Goal: Information Seeking & Learning: Learn about a topic

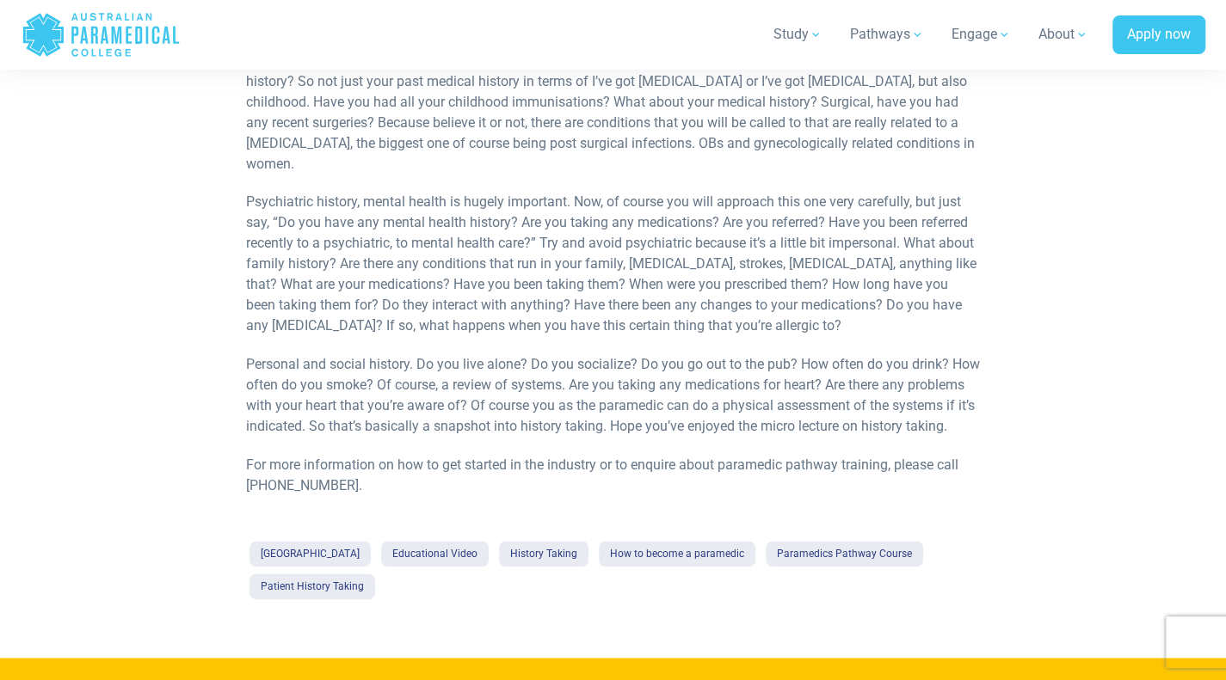
scroll to position [1123, 0]
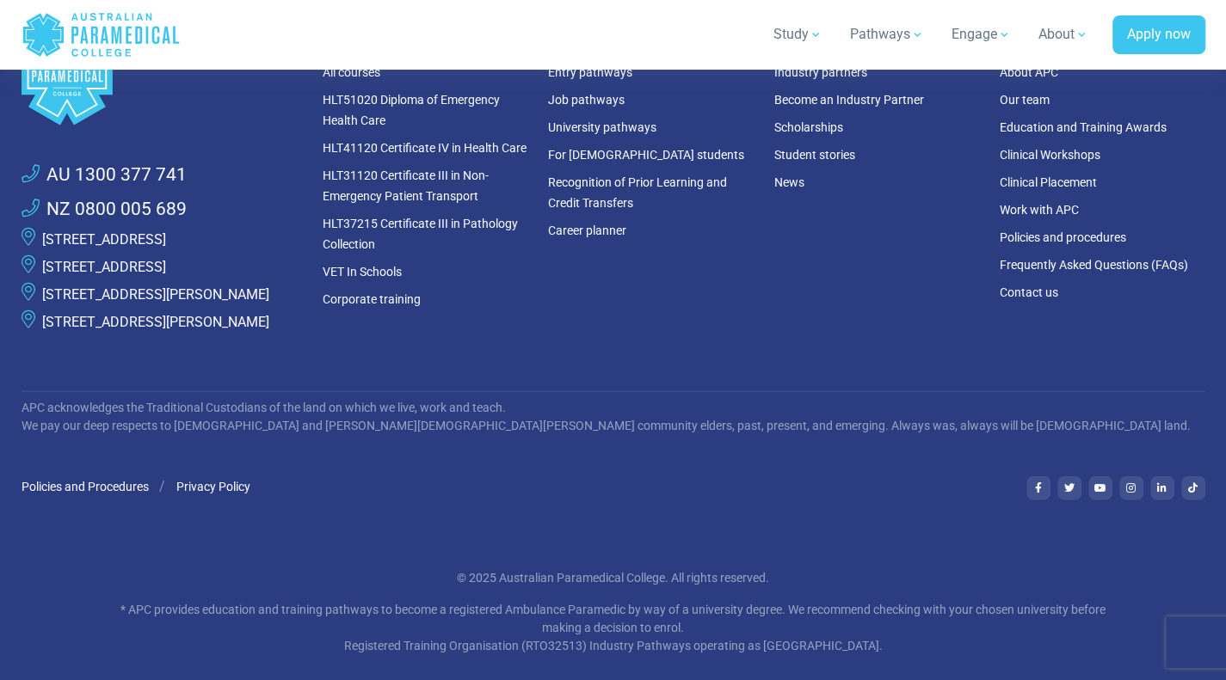
scroll to position [1921, 0]
drag, startPoint x: 662, startPoint y: 601, endPoint x: 497, endPoint y: 601, distance: 165.1
click at [497, 589] on p "© 2025 Australian Paramedical College. All rights reserved." at bounding box center [613, 580] width 1006 height 18
copy p "[GEOGRAPHIC_DATA]"
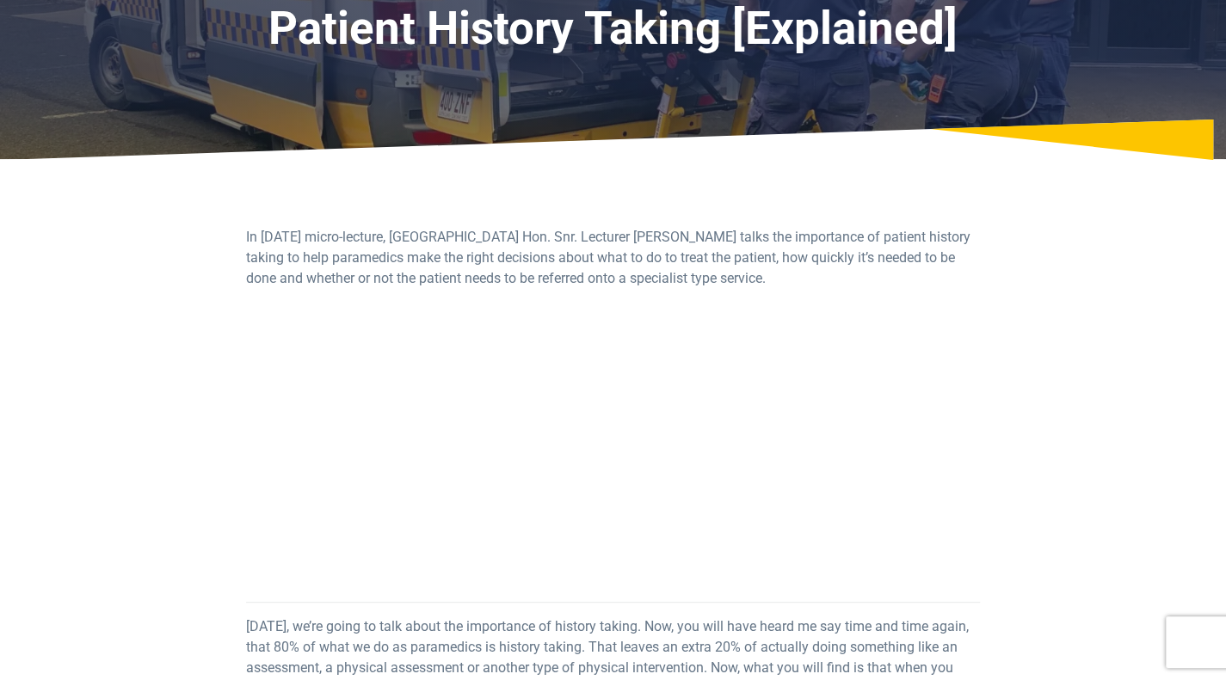
scroll to position [0, 0]
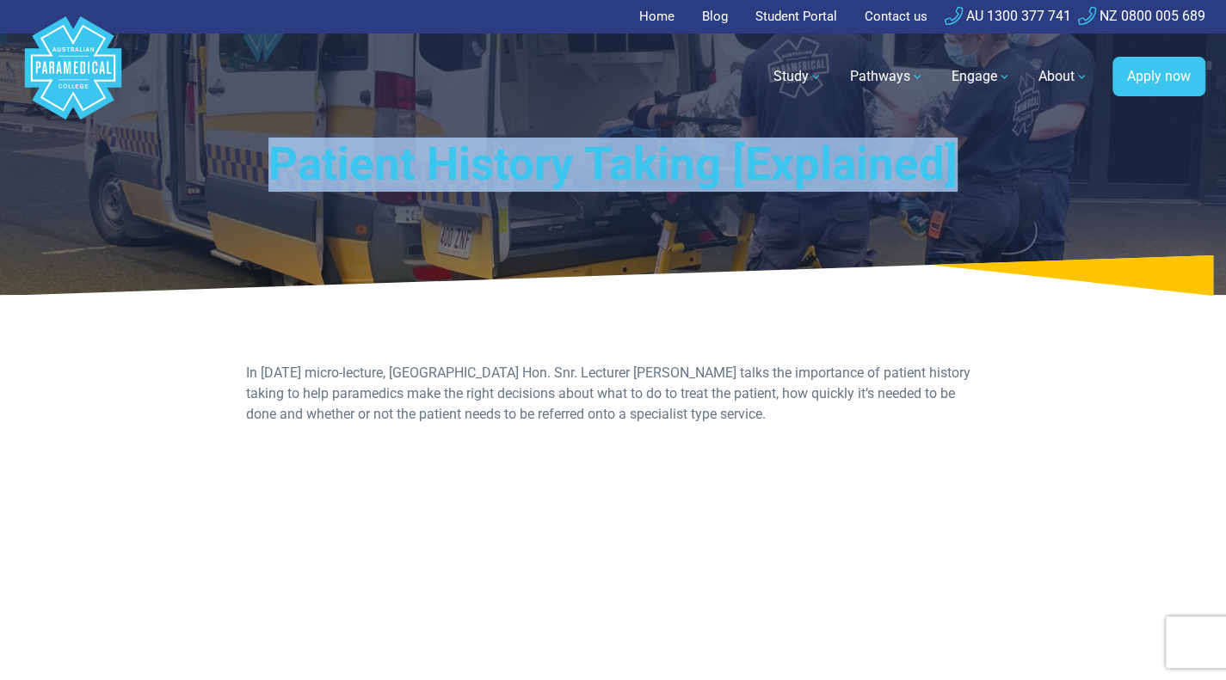
drag, startPoint x: 268, startPoint y: 156, endPoint x: 958, endPoint y: 181, distance: 690.2
click at [958, 181] on h1 "Patient History Taking [Explained]" at bounding box center [613, 165] width 888 height 54
copy h1 "Patient History Taking [Explained]"
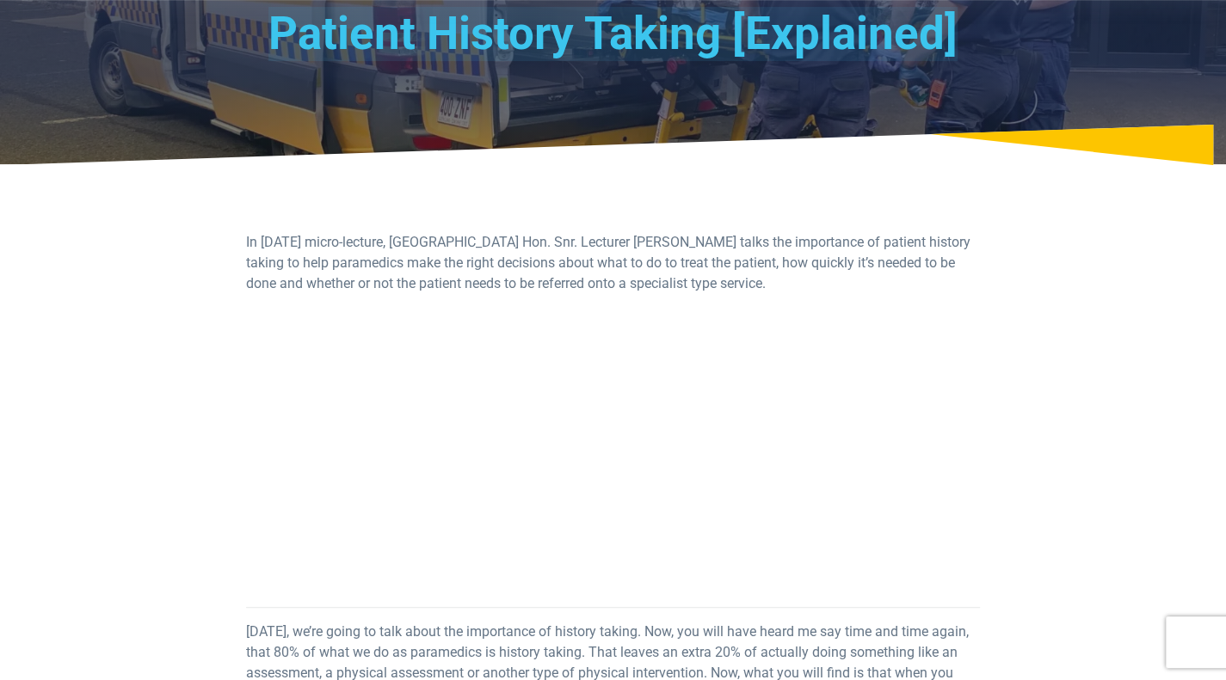
scroll to position [130, 0]
